Goal: Find specific page/section

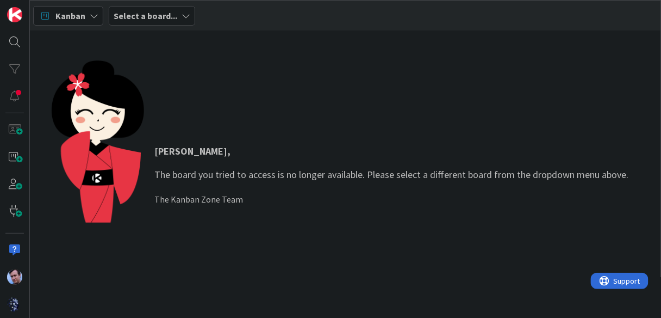
click at [164, 15] on b "Select a board..." at bounding box center [146, 15] width 64 height 11
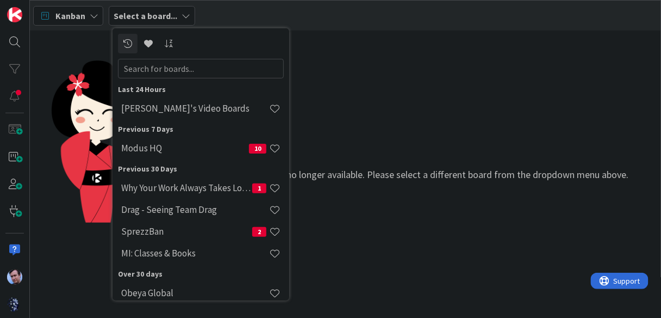
click at [413, 85] on div "[PERSON_NAME] , The board you tried to access is no longer available. Please se…" at bounding box center [346, 174] width 589 height 228
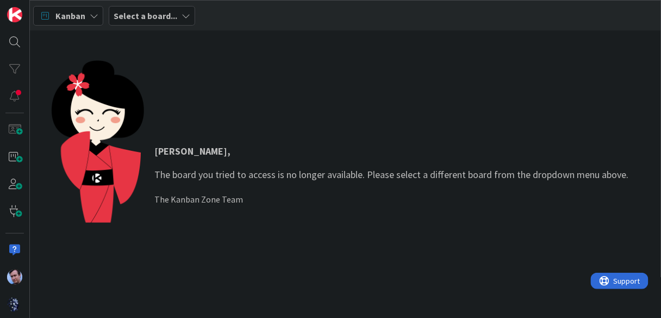
click at [171, 18] on b "Select a board..." at bounding box center [146, 15] width 64 height 11
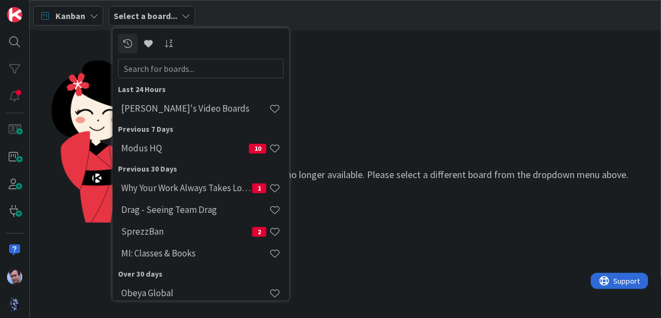
click at [464, 107] on div "[PERSON_NAME] , The board you tried to access is no longer available. Please se…" at bounding box center [346, 174] width 589 height 228
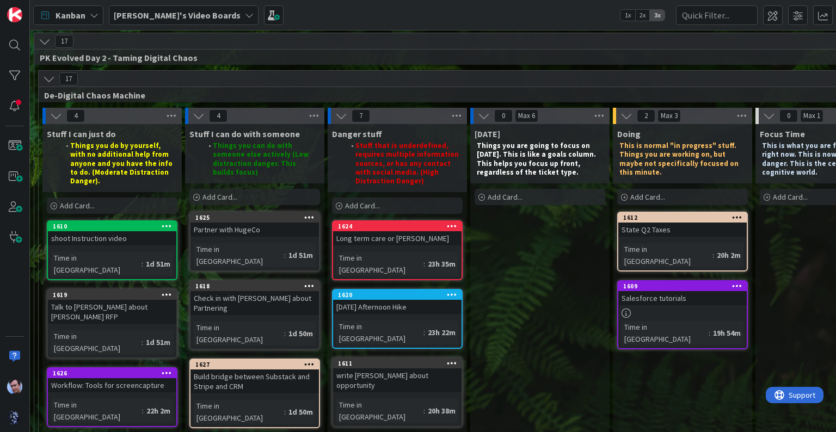
click at [184, 15] on b "[PERSON_NAME]'s Video Boards" at bounding box center [177, 15] width 127 height 11
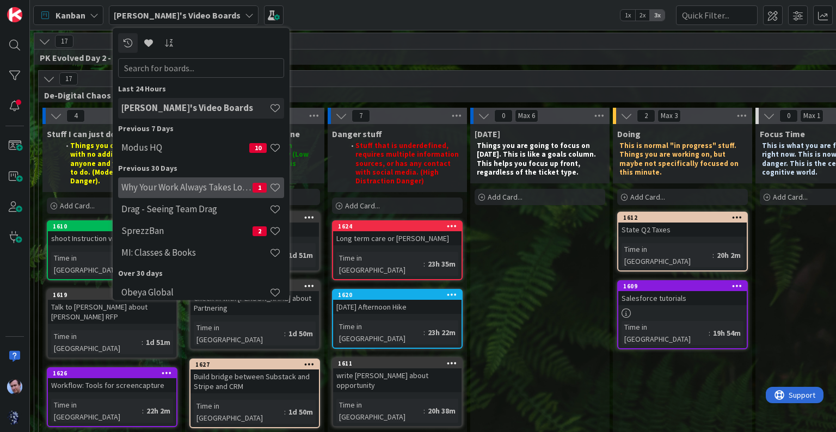
click at [189, 183] on h4 "Why Your Work Always Takes Longer Than You Expect" at bounding box center [186, 187] width 131 height 11
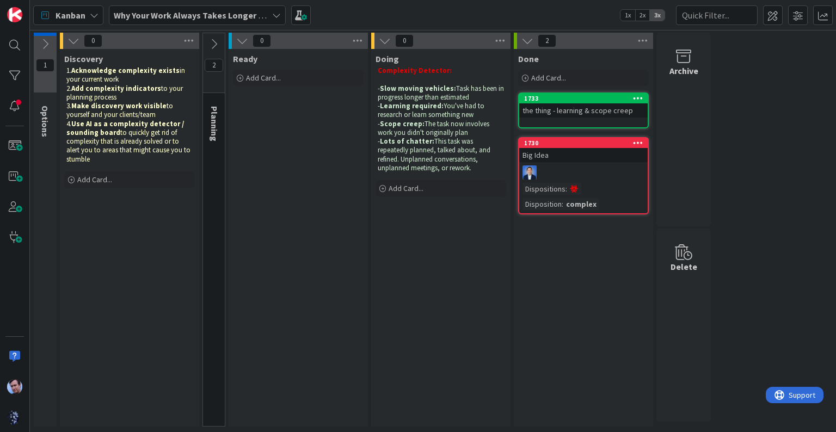
click at [87, 20] on div "Kanban" at bounding box center [68, 15] width 70 height 20
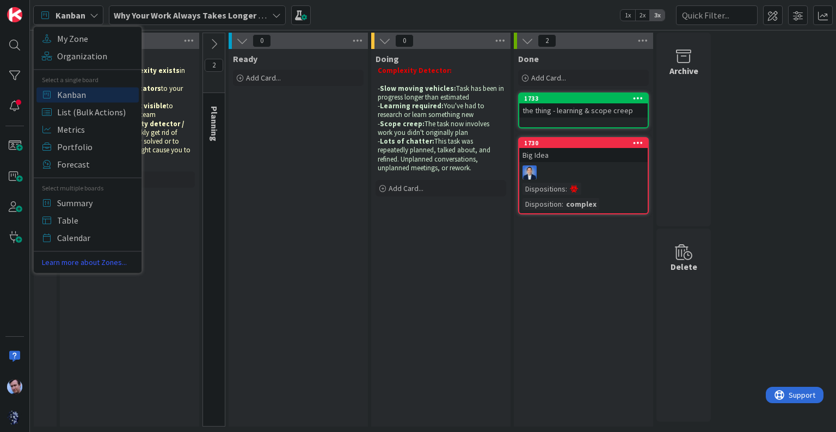
click at [191, 20] on span "Why Your Work Always Takes Longer Than You Expect" at bounding box center [191, 15] width 154 height 13
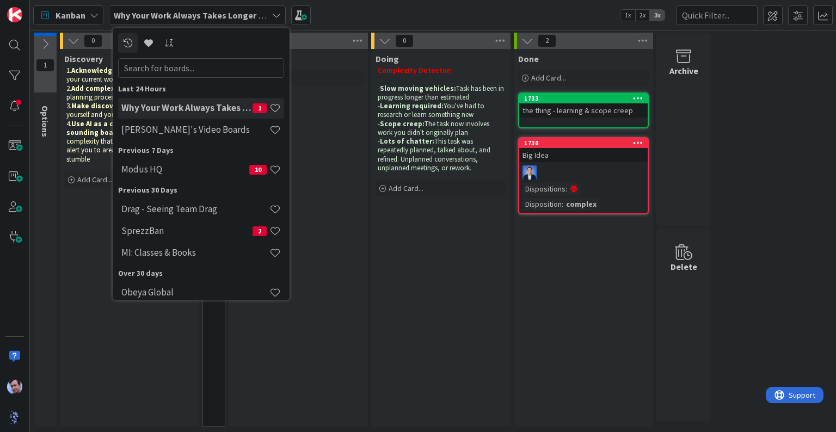
click at [796, 168] on div "1 Options 0 Discovery 1. Acknowledge complexity exists in your current work 2. …" at bounding box center [432, 232] width 801 height 399
